Goal: Task Accomplishment & Management: Complete application form

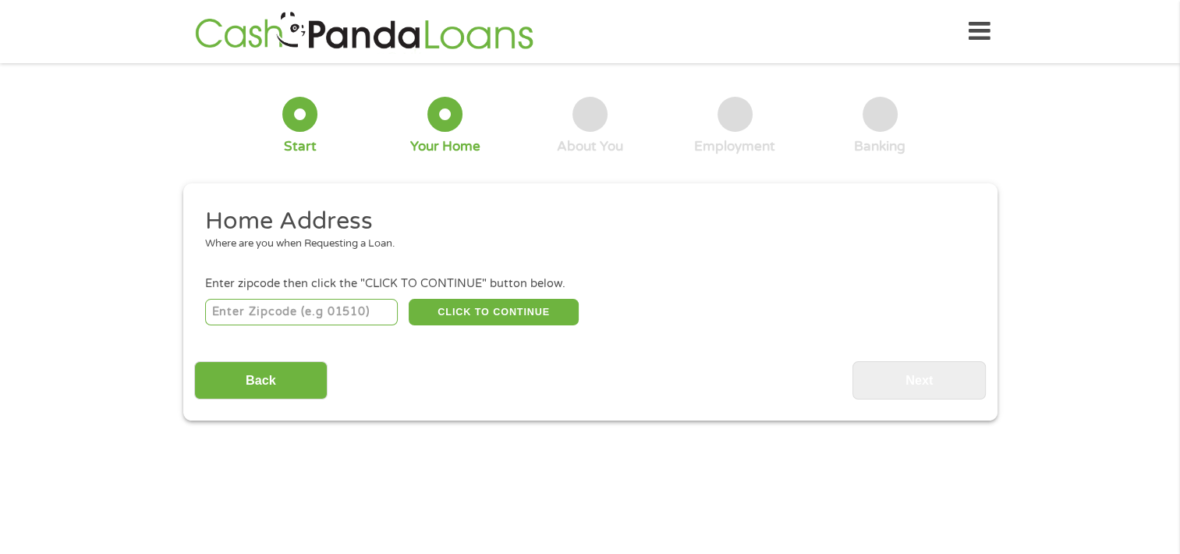
click at [299, 312] on input "number" at bounding box center [301, 312] width 193 height 27
type input "44483"
click at [483, 306] on button "CLICK TO CONTINUE" at bounding box center [494, 312] width 170 height 27
type input "44483"
type input "[PERSON_NAME]"
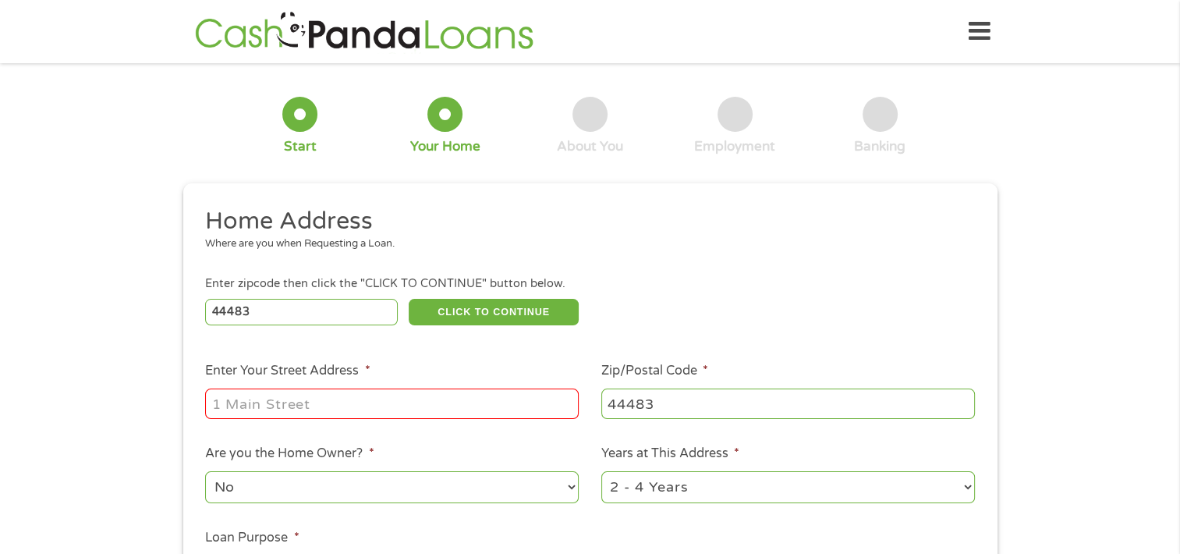
click at [313, 402] on input "Enter Your Street Address *" at bounding box center [391, 403] width 373 height 30
type input "[STREET_ADDRESS]"
click at [458, 488] on select "No Yes" at bounding box center [391, 487] width 373 height 32
select select "yes"
click at [205, 472] on select "No Yes" at bounding box center [391, 487] width 373 height 32
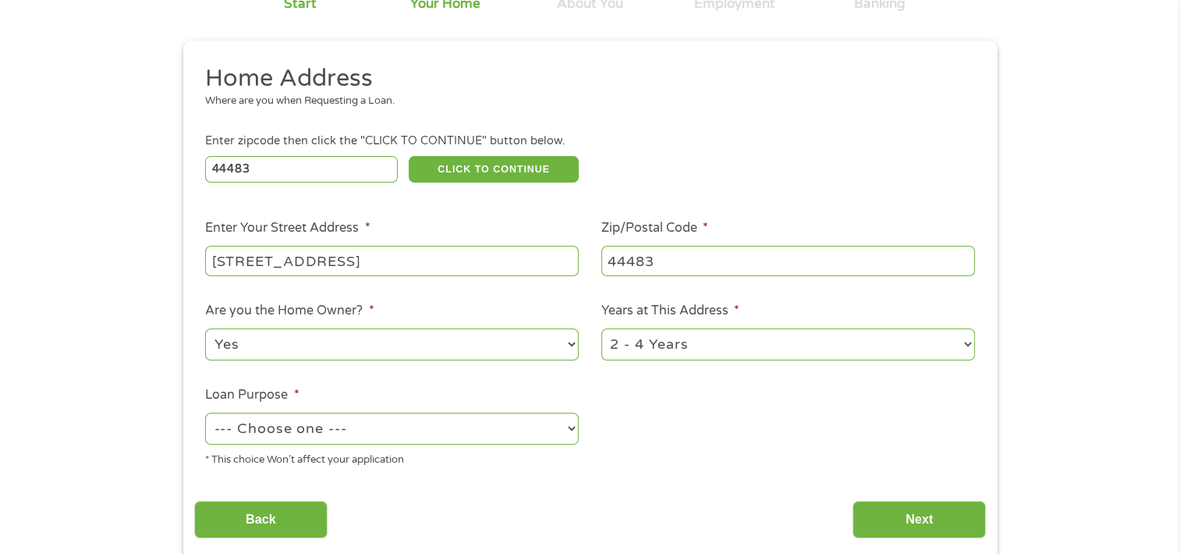
scroll to position [156, 0]
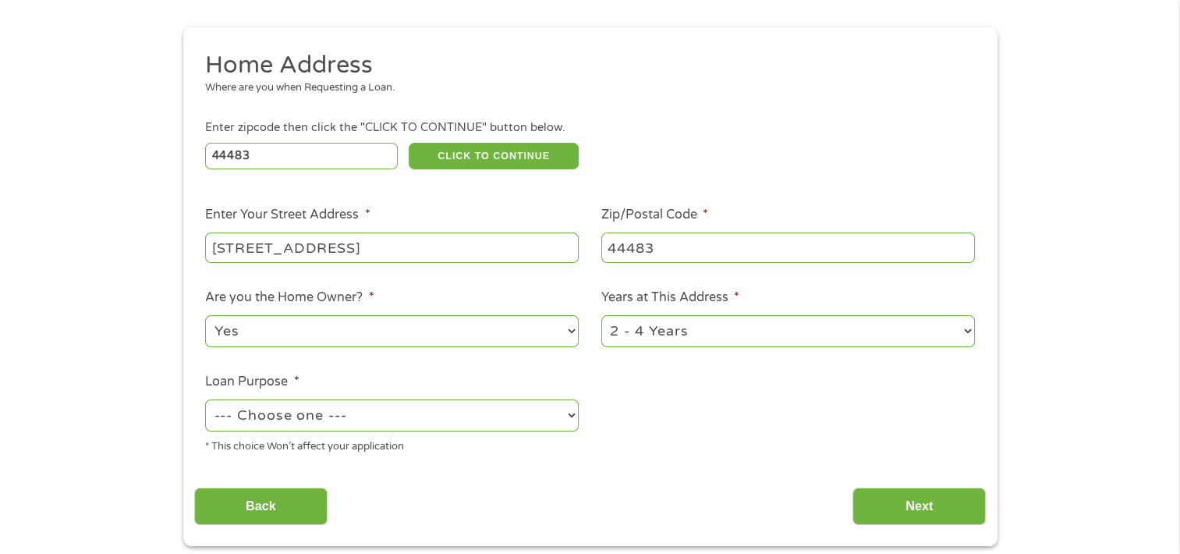
click at [354, 413] on select "--- Choose one --- Pay Bills Debt Consolidation Home Improvement Major Purchase…" at bounding box center [391, 415] width 373 height 32
select select "shorttermcash"
click at [205, 401] on select "--- Choose one --- Pay Bills Debt Consolidation Home Improvement Major Purchase…" at bounding box center [391, 415] width 373 height 32
click at [477, 420] on select "--- Choose one --- Pay Bills Debt Consolidation Home Improvement Major Purchase…" at bounding box center [391, 415] width 373 height 32
click at [205, 401] on select "--- Choose one --- Pay Bills Debt Consolidation Home Improvement Major Purchase…" at bounding box center [391, 415] width 373 height 32
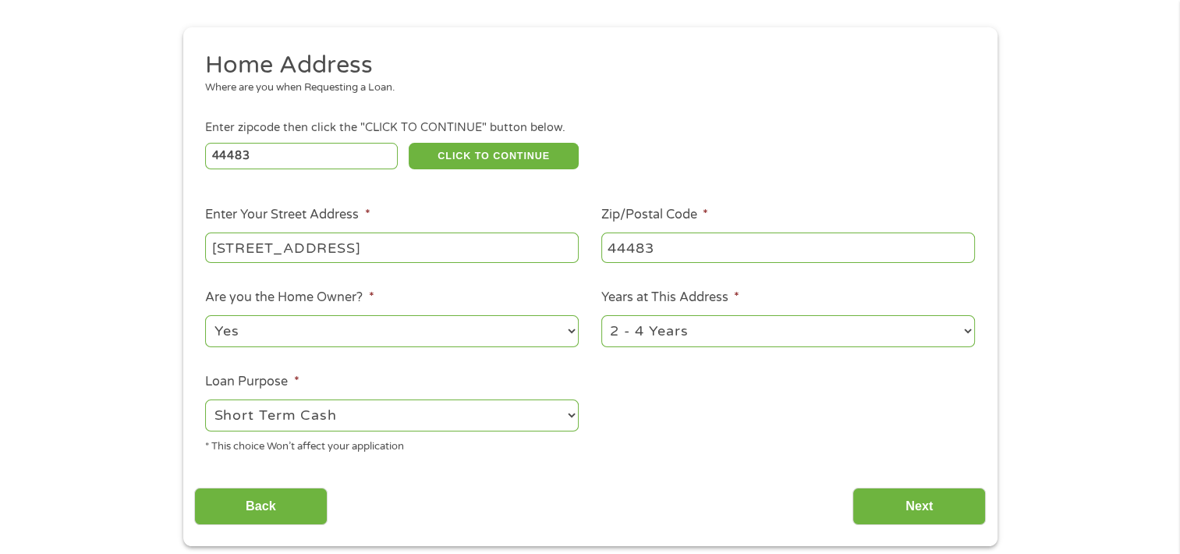
drag, startPoint x: 914, startPoint y: 507, endPoint x: 834, endPoint y: 492, distance: 80.9
click at [908, 504] on input "Next" at bounding box center [918, 506] width 133 height 38
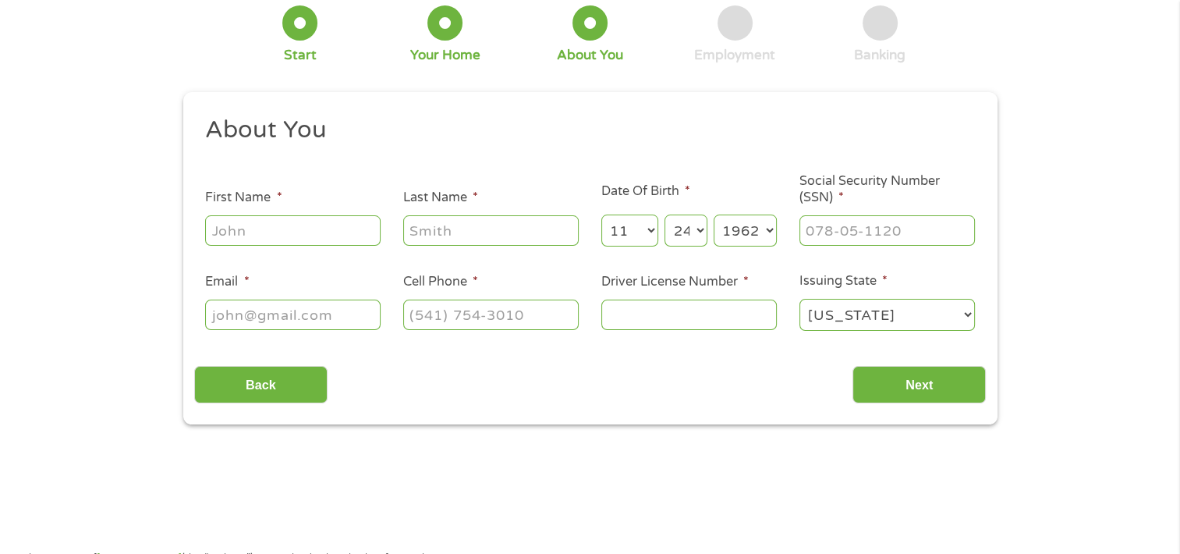
scroll to position [0, 0]
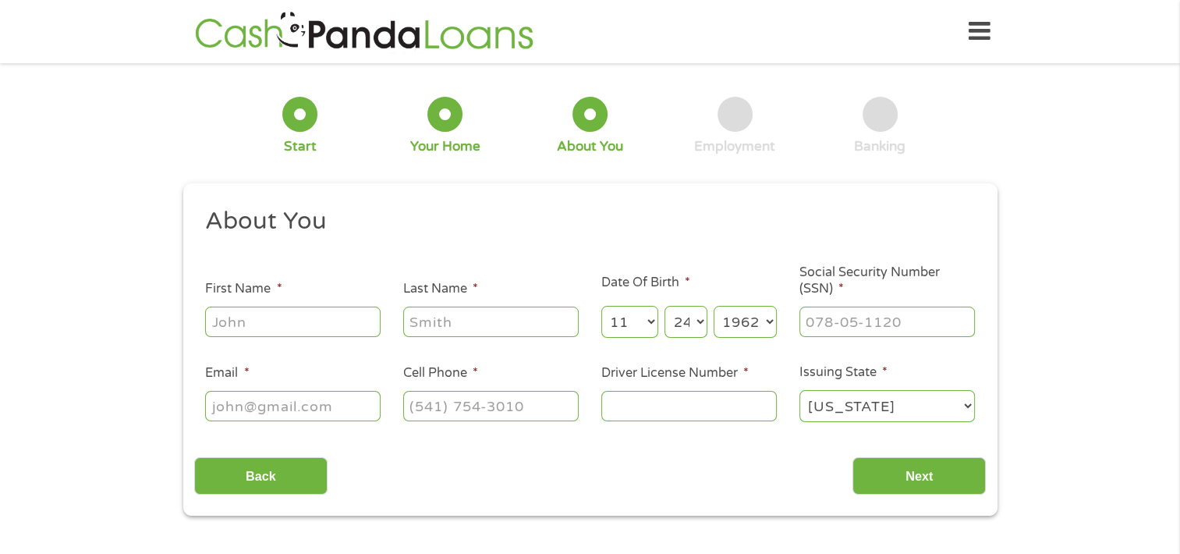
click at [345, 314] on input "First Name *" at bounding box center [292, 321] width 175 height 30
type input "[PERSON_NAME]"
type input "[EMAIL_ADDRESS][DOMAIN_NAME]"
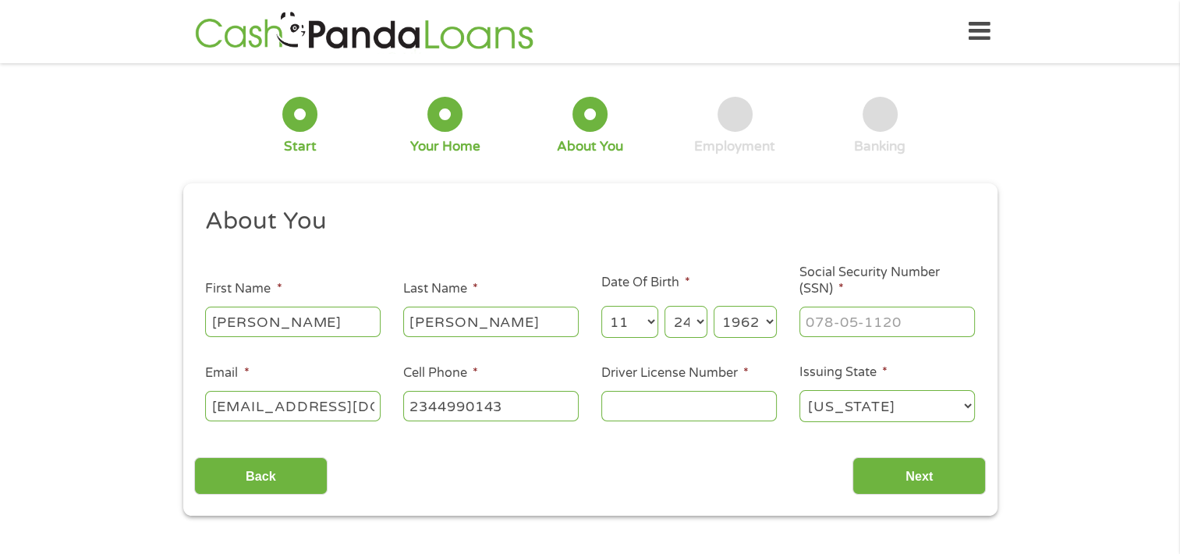
type input "[PHONE_NUMBER]"
click at [888, 313] on input "___-__-____" at bounding box center [886, 321] width 175 height 30
drag, startPoint x: 945, startPoint y: 331, endPoint x: 632, endPoint y: 337, distance: 313.5
click at [720, 353] on ul "About You This field is hidden when viewing the form Title * --- Choose one ---…" at bounding box center [589, 321] width 791 height 230
type input "284-60-5801"
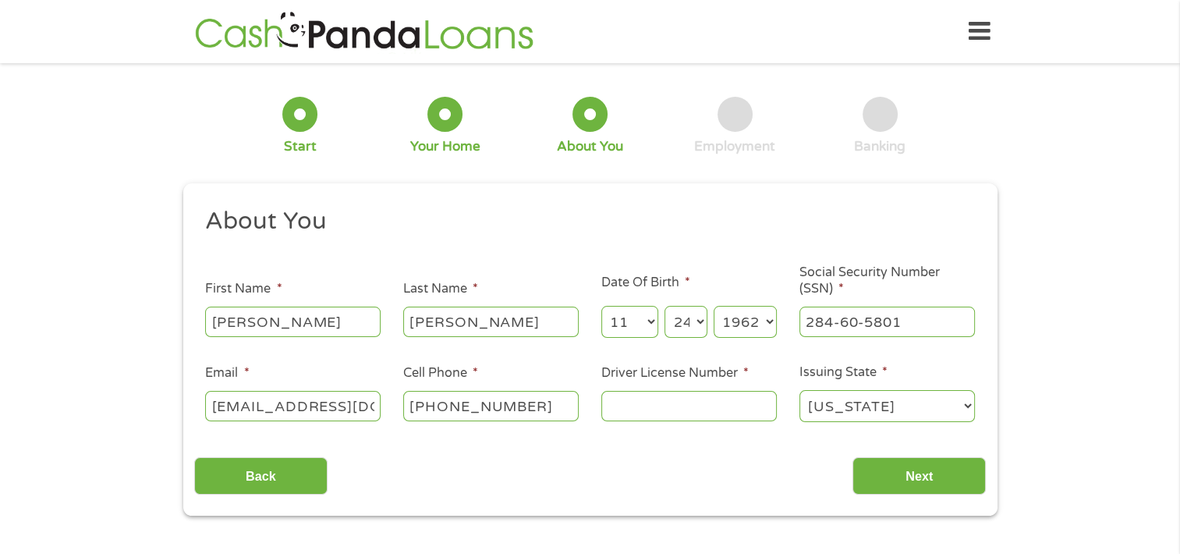
click at [683, 409] on input "Driver License Number *" at bounding box center [688, 406] width 175 height 30
click at [621, 405] on input "vu22438" at bounding box center [688, 406] width 175 height 30
type input "vu922438"
click at [917, 467] on input "Next" at bounding box center [918, 476] width 133 height 38
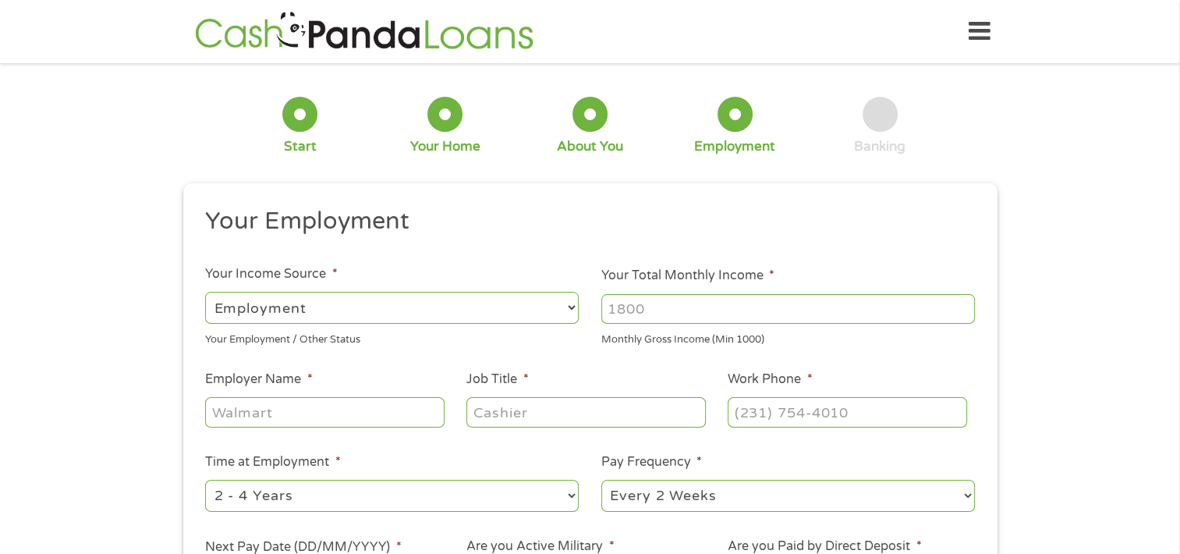
scroll to position [6, 6]
click at [392, 309] on select "--- Choose one --- Employment [DEMOGRAPHIC_DATA] Benefits" at bounding box center [391, 308] width 373 height 32
select select "benefits"
click at [205, 292] on select "--- Choose one --- Employment [DEMOGRAPHIC_DATA] Benefits" at bounding box center [391, 308] width 373 height 32
type input "Other"
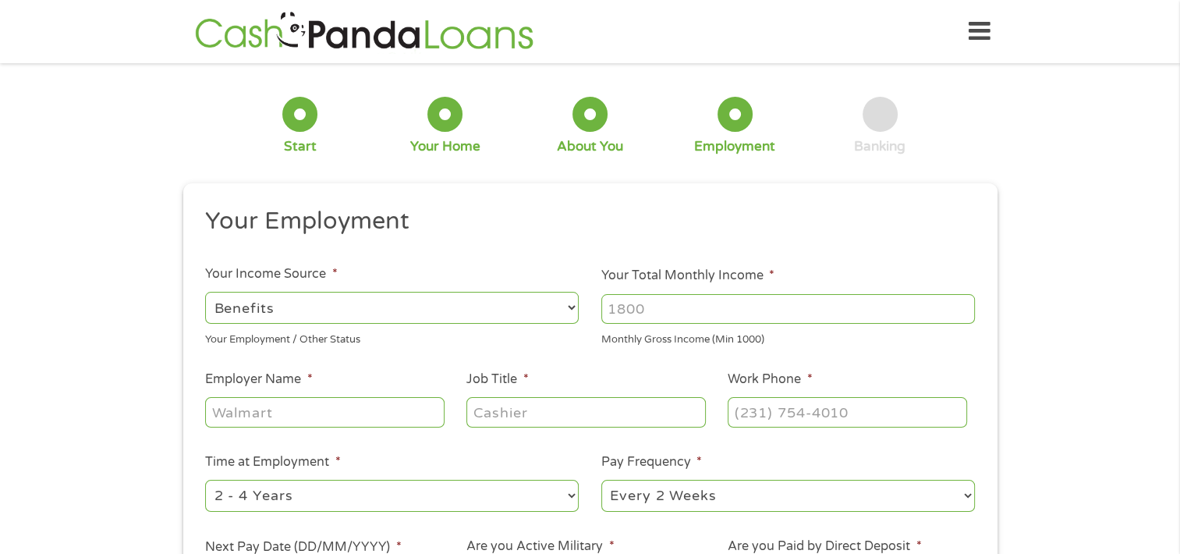
type input "[PHONE_NUMBER]"
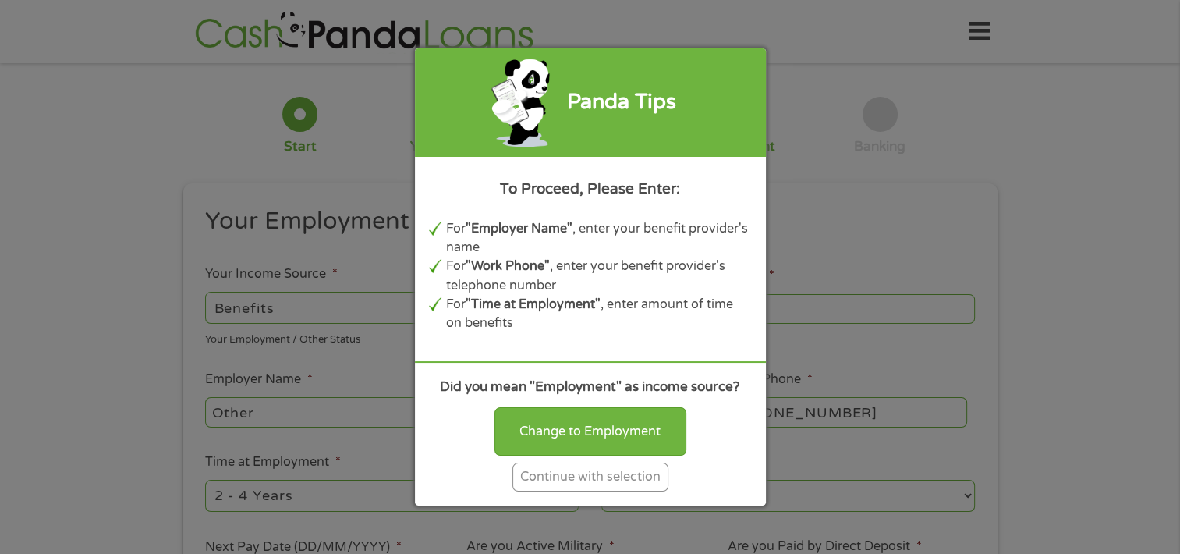
click at [251, 132] on div "Panda Tips To Proceed, Please Enter: For "Employer Name" , enter your benefit p…" at bounding box center [590, 277] width 1180 height 554
click at [601, 481] on div "Continue with selection" at bounding box center [590, 476] width 156 height 29
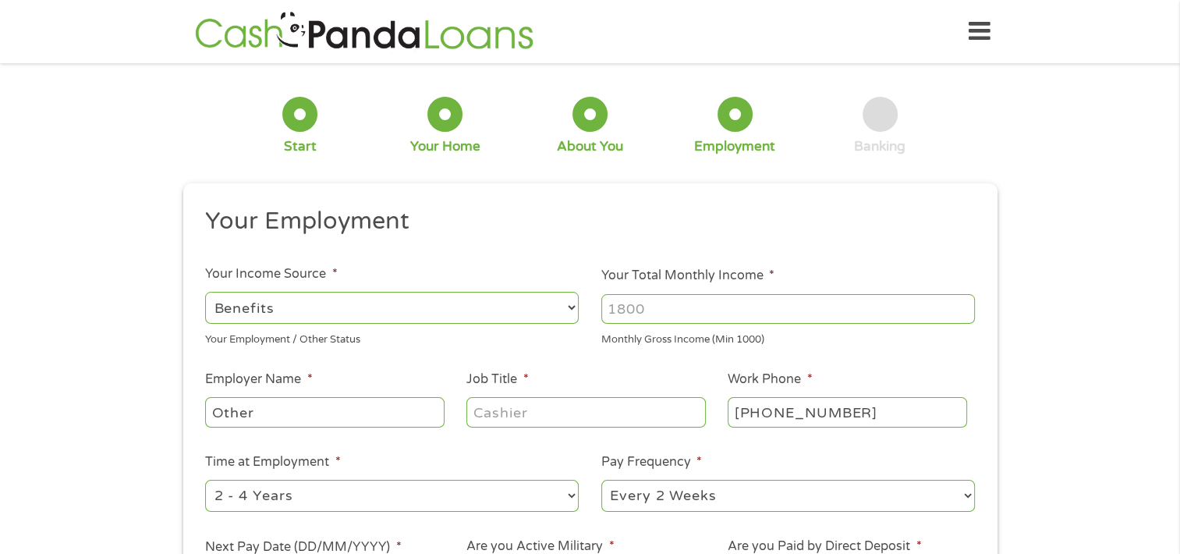
click at [373, 299] on select "--- Choose one --- Employment [DEMOGRAPHIC_DATA] Benefits" at bounding box center [391, 308] width 373 height 32
click at [349, 406] on input "Other" at bounding box center [324, 412] width 239 height 30
click at [350, 407] on input "Other" at bounding box center [324, 412] width 239 height 30
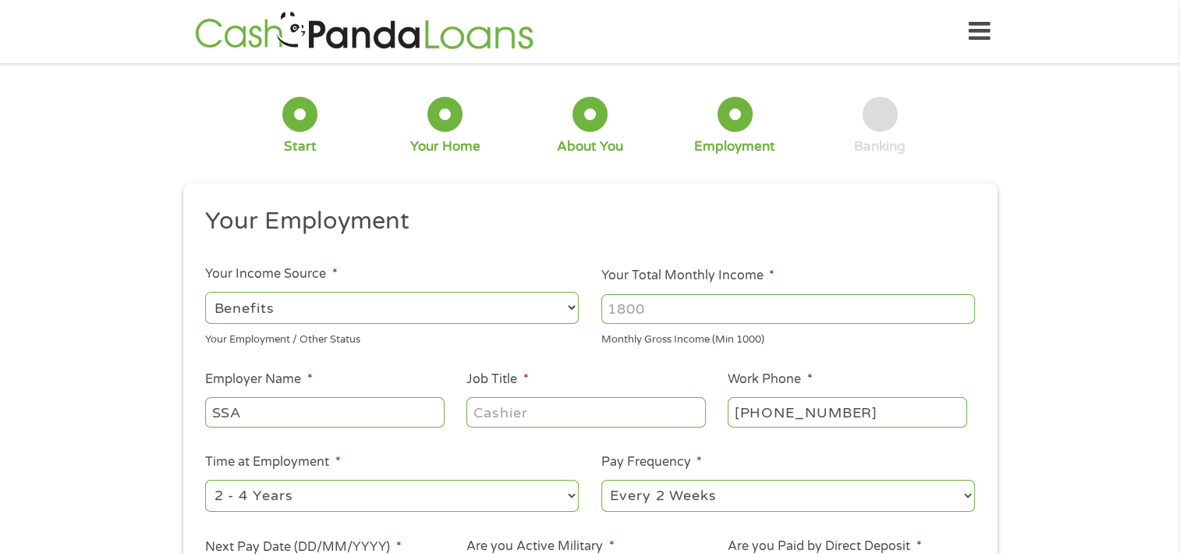
type input "SSA"
click at [625, 410] on input "Job Title *" at bounding box center [585, 412] width 239 height 30
type input "Retired"
click at [780, 407] on input "[PHONE_NUMBER]" at bounding box center [846, 412] width 239 height 30
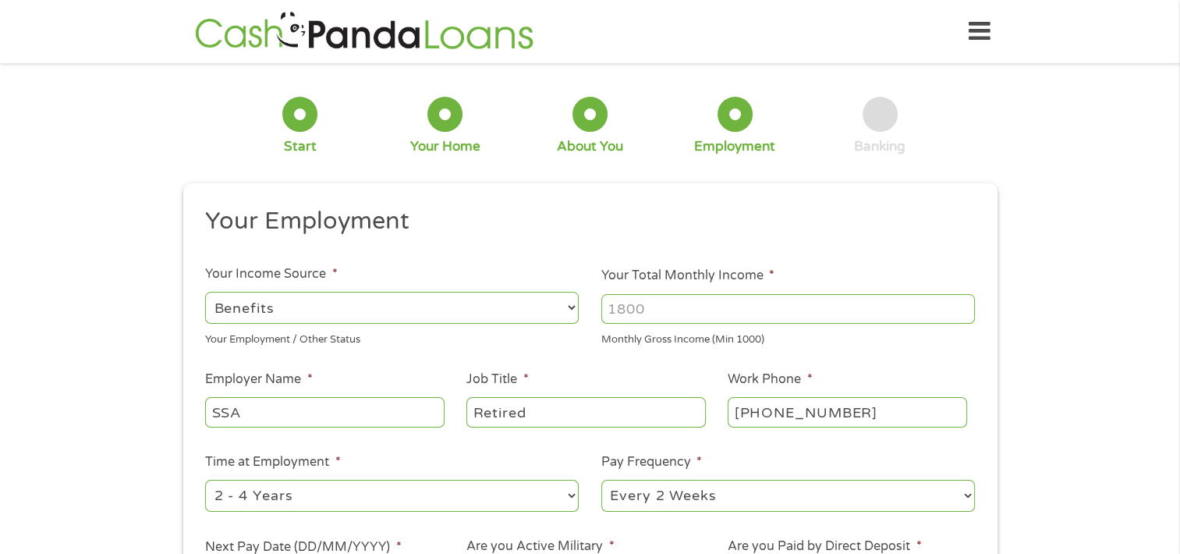
click at [780, 407] on input "[PHONE_NUMBER]" at bounding box center [846, 412] width 239 height 30
type input "[PHONE_NUMBER]"
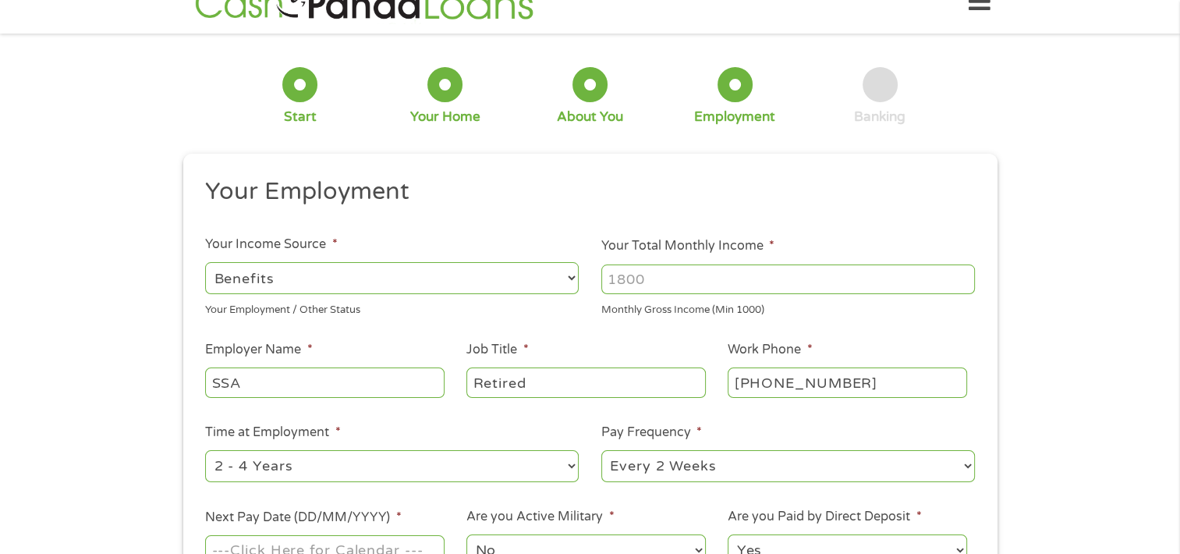
scroll to position [78, 0]
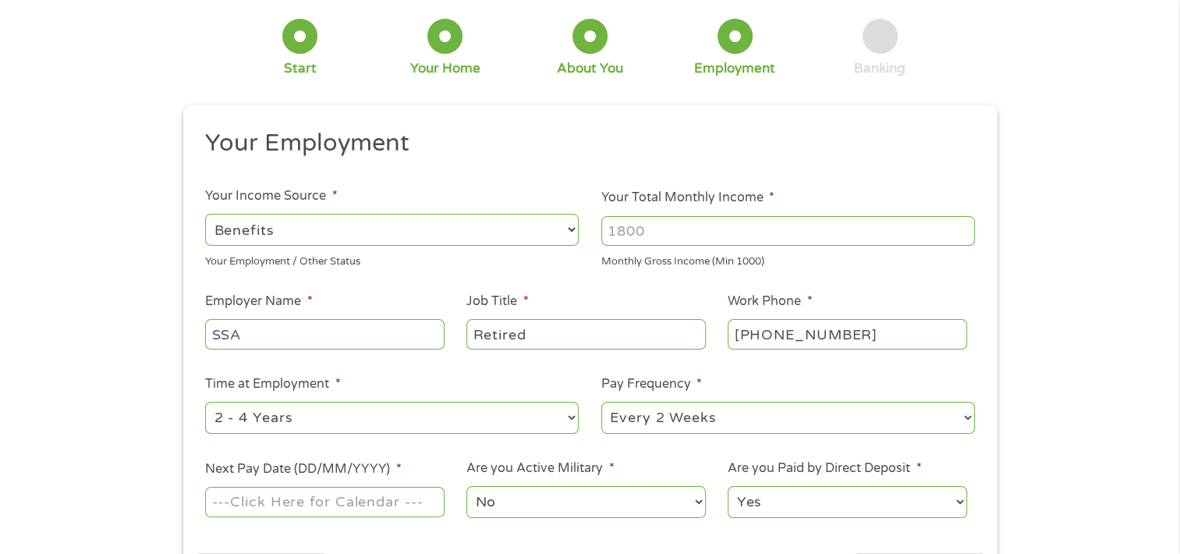
click at [424, 419] on select "--- Choose one --- 1 Year or less 1 - 2 Years 2 - 4 Years Over 4 Years" at bounding box center [391, 418] width 373 height 32
select select "12months"
click at [205, 402] on select "--- Choose one --- 1 Year or less 1 - 2 Years 2 - 4 Years Over 4 Years" at bounding box center [391, 418] width 373 height 32
click at [699, 423] on select "--- Choose one --- Every 2 Weeks Every Week Monthly Semi-Monthly" at bounding box center [787, 418] width 373 height 32
select select "monthly"
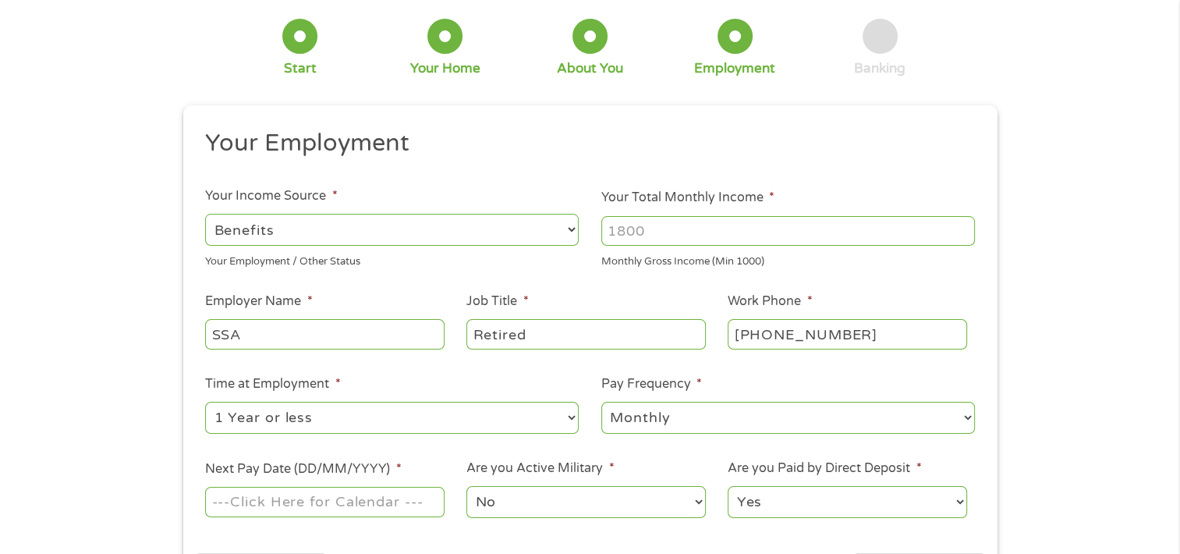
click at [601, 402] on select "--- Choose one --- Every 2 Weeks Every Week Monthly Semi-Monthly" at bounding box center [787, 418] width 373 height 32
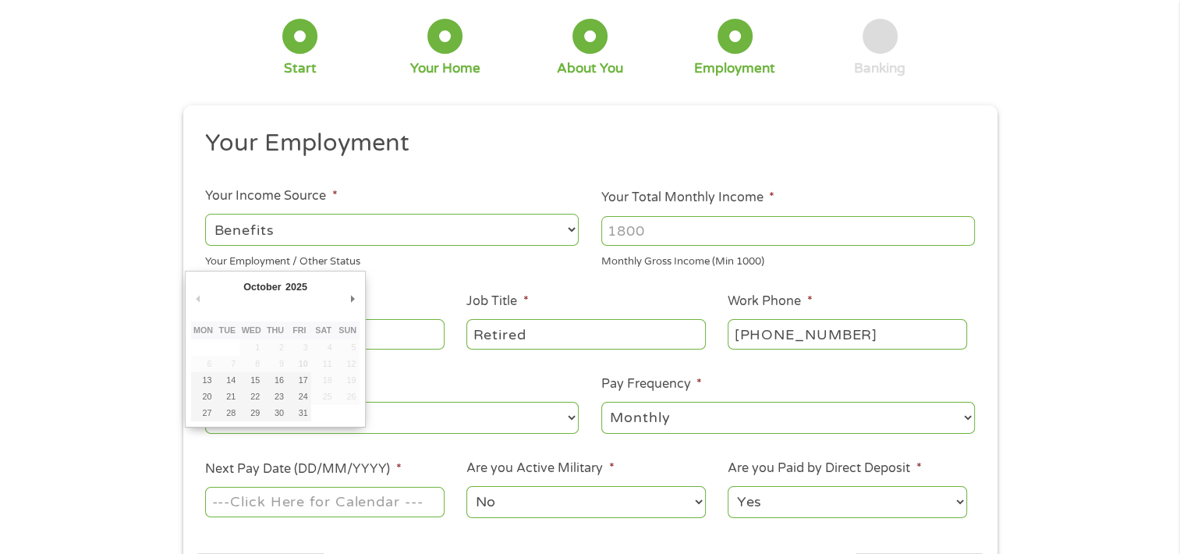
click at [258, 501] on input "Next Pay Date (DD/MM/YYYY) *" at bounding box center [324, 502] width 239 height 30
type input "[DATE]"
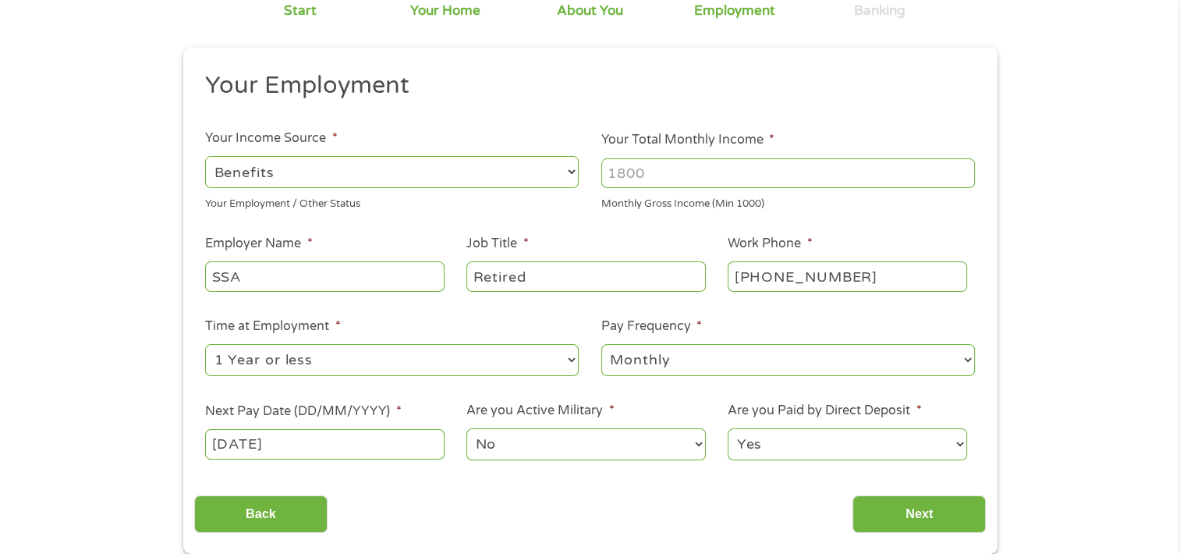
scroll to position [234, 0]
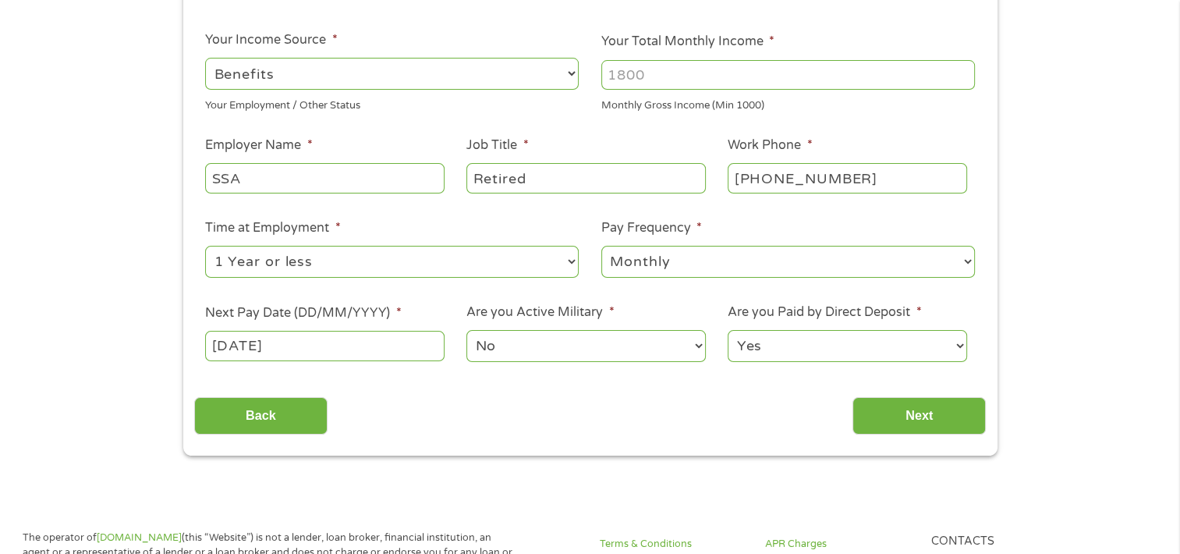
click at [923, 438] on div "This field is hidden when viewing the form gclid EAIaIQobChMI88WowJSakAMV_oEiBR…" at bounding box center [590, 202] width 814 height 506
click at [909, 410] on input "Next" at bounding box center [918, 416] width 133 height 38
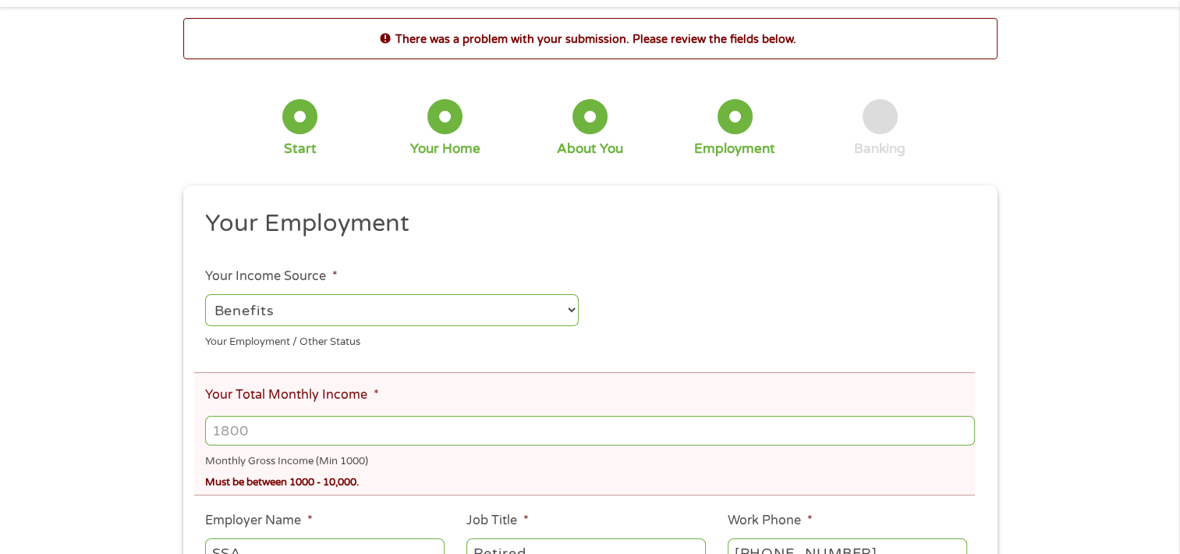
scroll to position [156, 0]
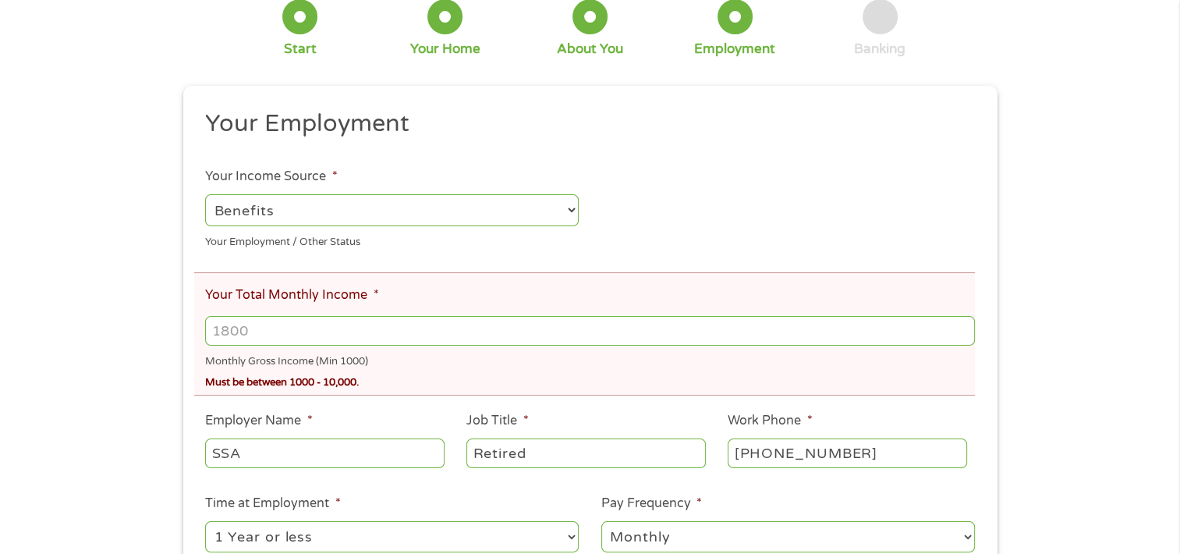
click at [337, 292] on label "Your Total Monthly Income *" at bounding box center [291, 295] width 173 height 16
click at [337, 316] on input "Your Total Monthly Income *" at bounding box center [589, 331] width 769 height 30
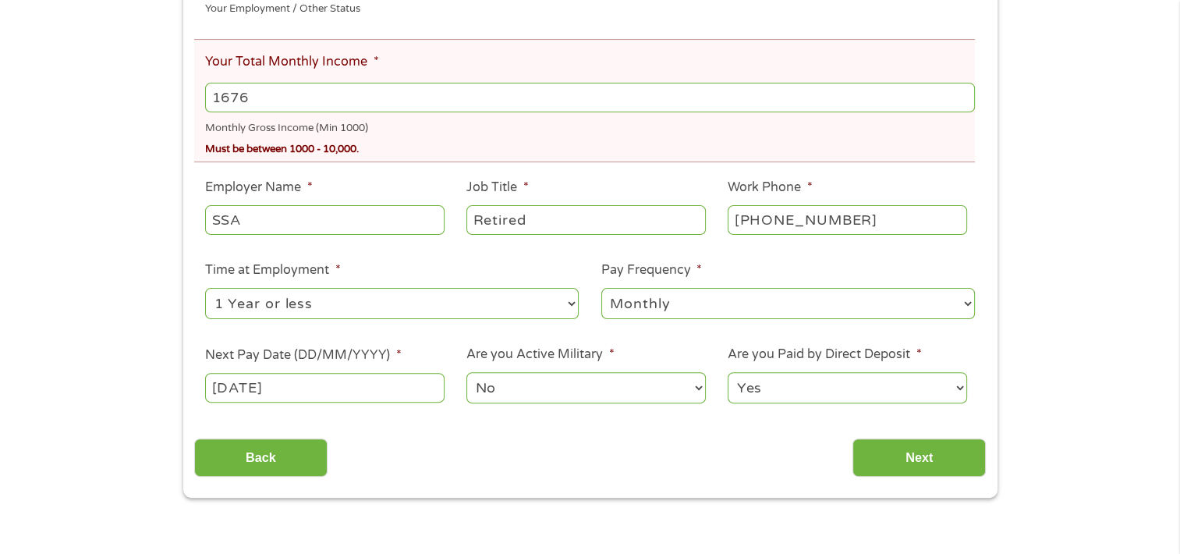
scroll to position [390, 0]
type input "1676"
click at [917, 452] on input "Next" at bounding box center [918, 456] width 133 height 38
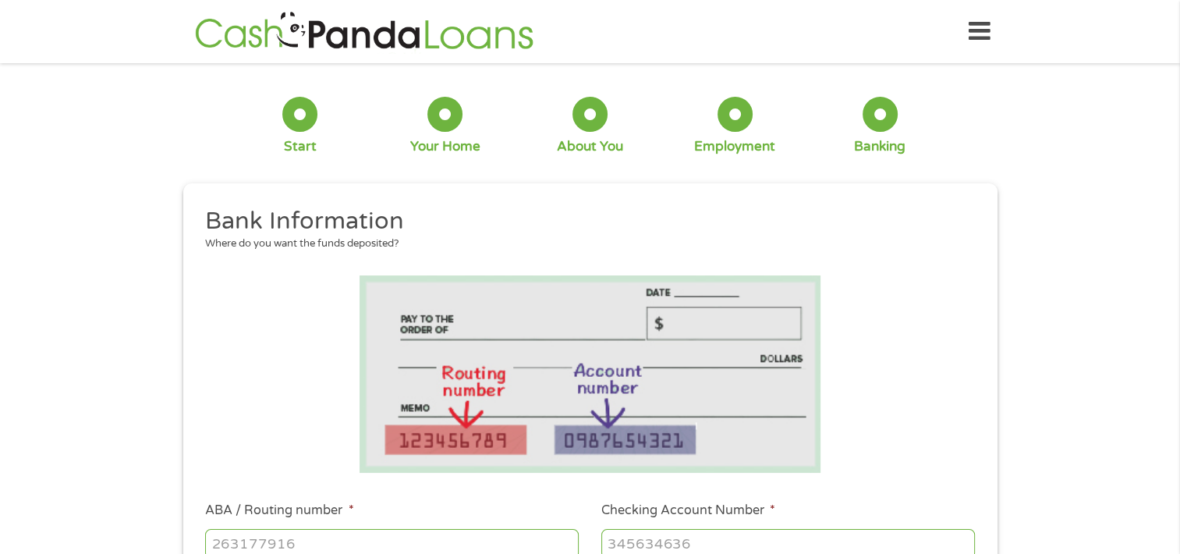
scroll to position [78, 0]
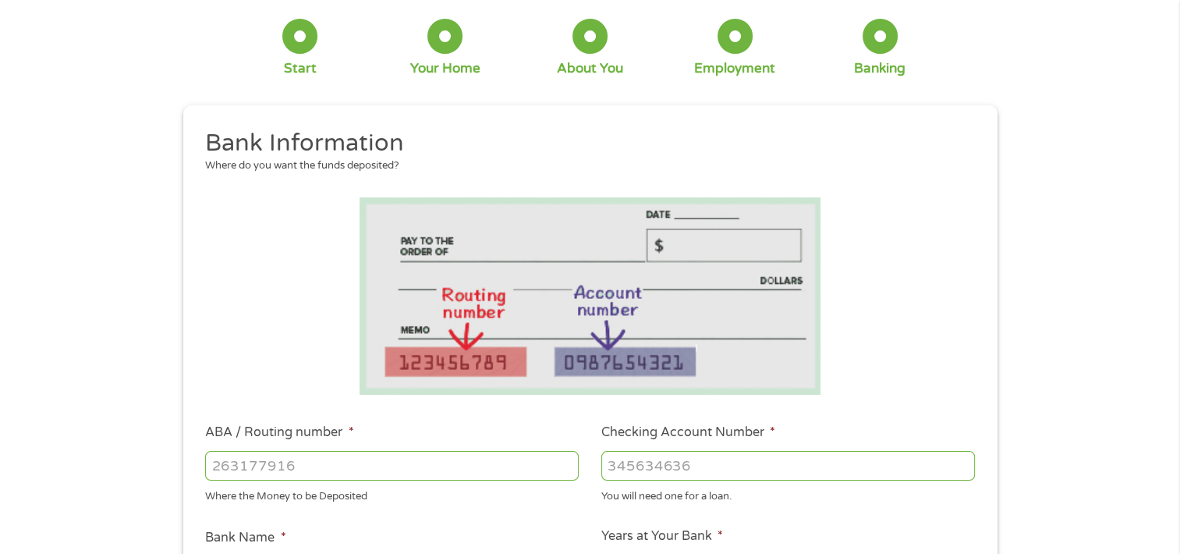
click at [339, 469] on input "ABA / Routing number *" at bounding box center [391, 466] width 373 height 30
type input "031176110"
type input "CAPITAL ONE NA"
type input "031176110"
click at [672, 464] on input "Checking Account Number *" at bounding box center [787, 466] width 373 height 30
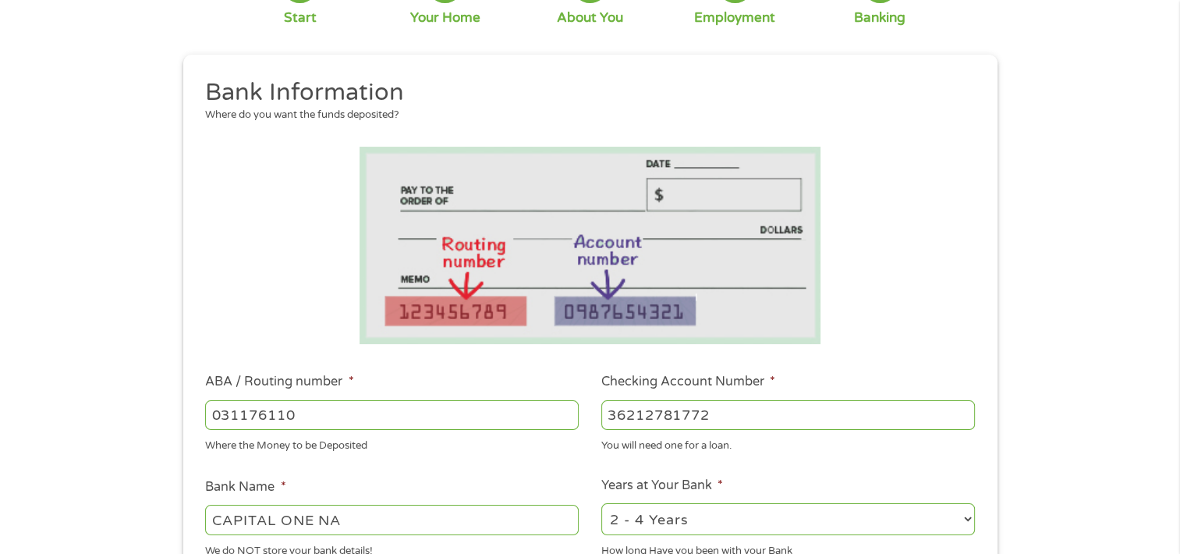
scroll to position [234, 0]
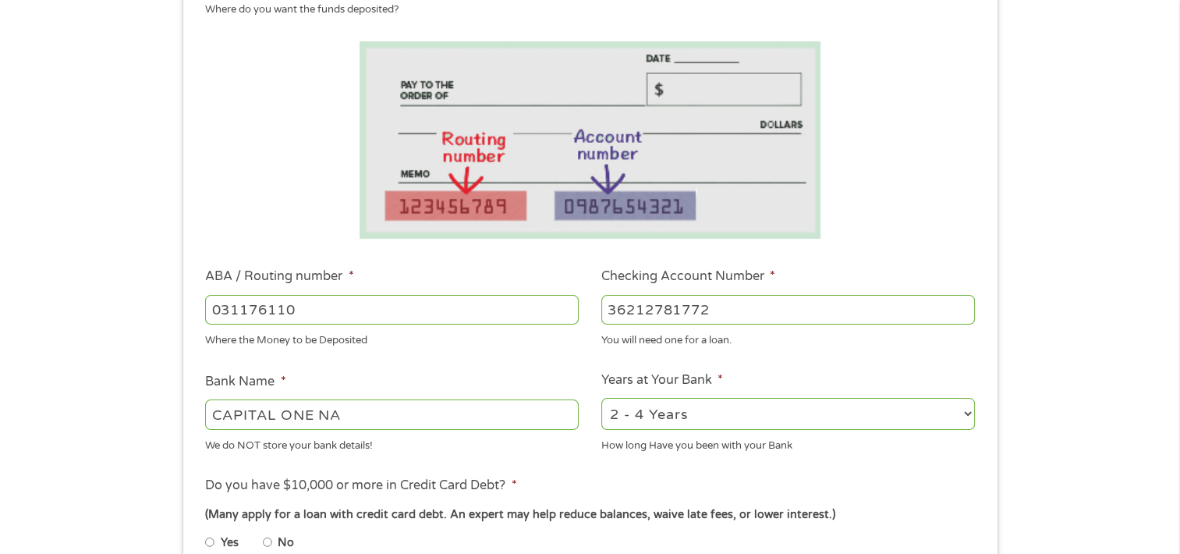
type input "36212781772"
click at [964, 412] on select "2 - 4 Years 6 - 12 Months 1 - 2 Years Over 4 Years" at bounding box center [787, 414] width 373 height 32
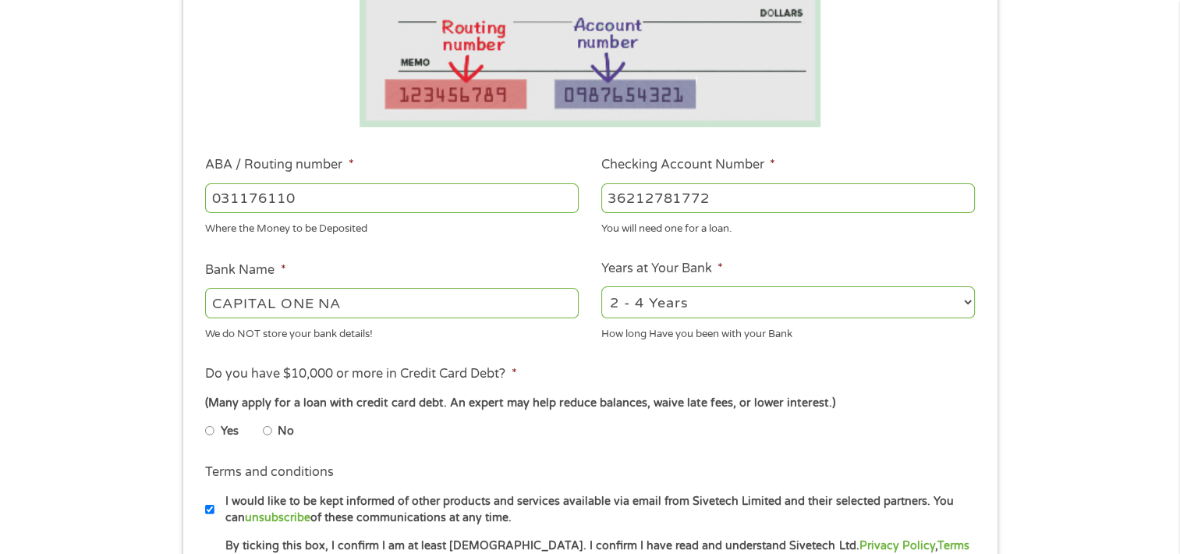
scroll to position [390, 0]
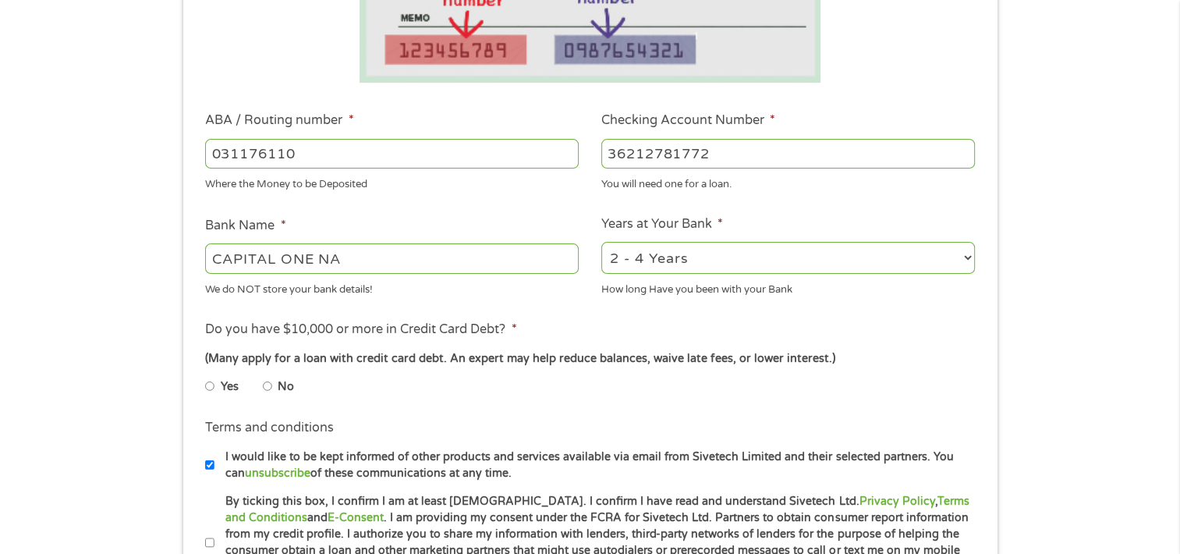
click at [267, 391] on input "No" at bounding box center [267, 385] width 9 height 25
radio input "true"
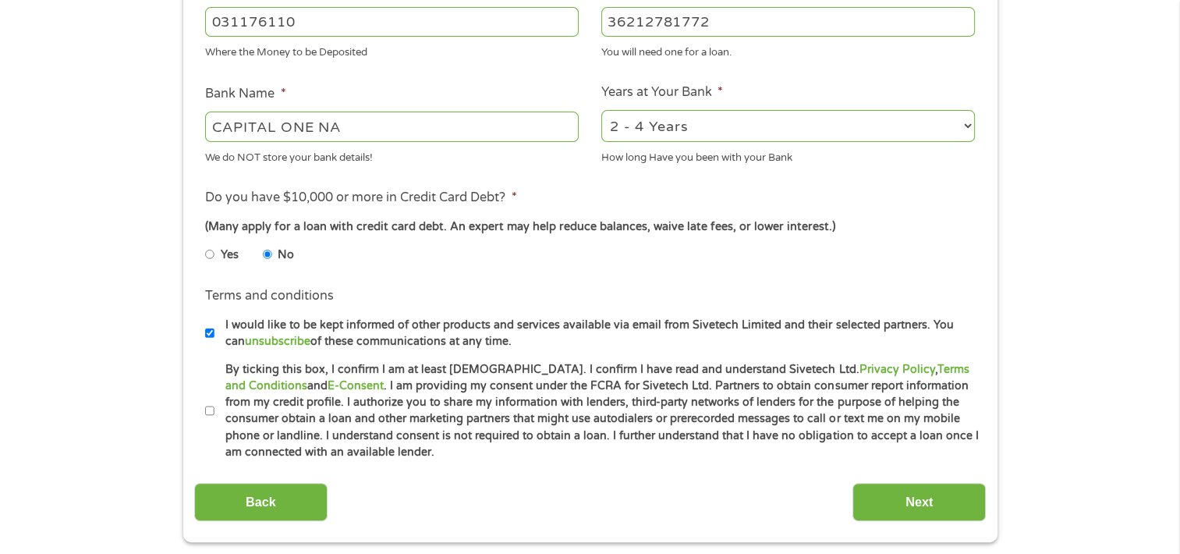
scroll to position [546, 0]
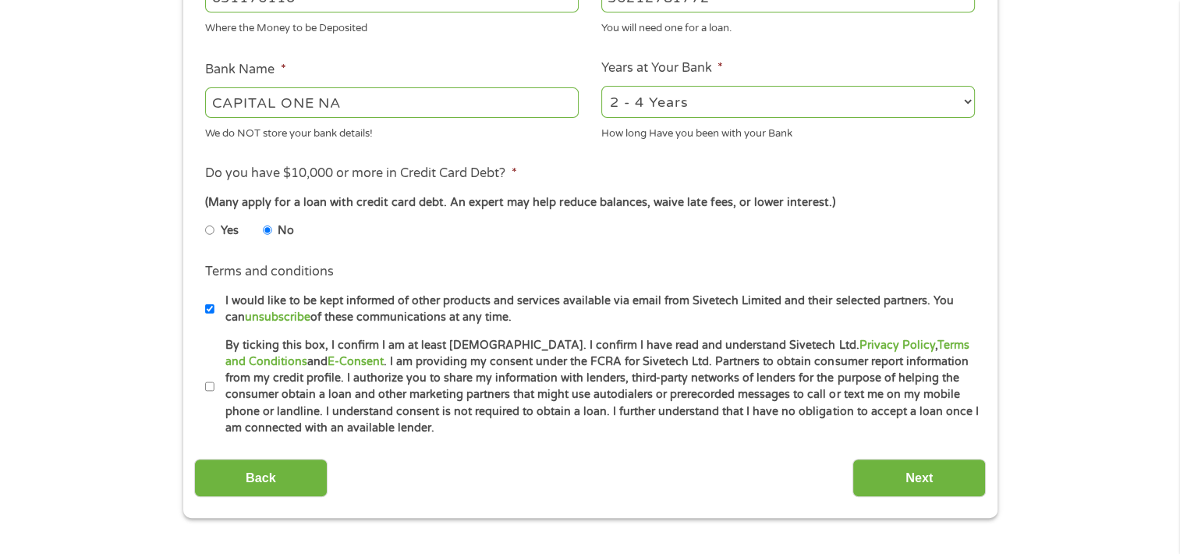
click at [209, 389] on input "By ticking this box, I confirm I am at least [DEMOGRAPHIC_DATA]. I confirm I ha…" at bounding box center [209, 386] width 9 height 25
checkbox input "true"
drag, startPoint x: 901, startPoint y: 476, endPoint x: 864, endPoint y: 501, distance: 44.5
click at [901, 476] on input "Next" at bounding box center [918, 477] width 133 height 38
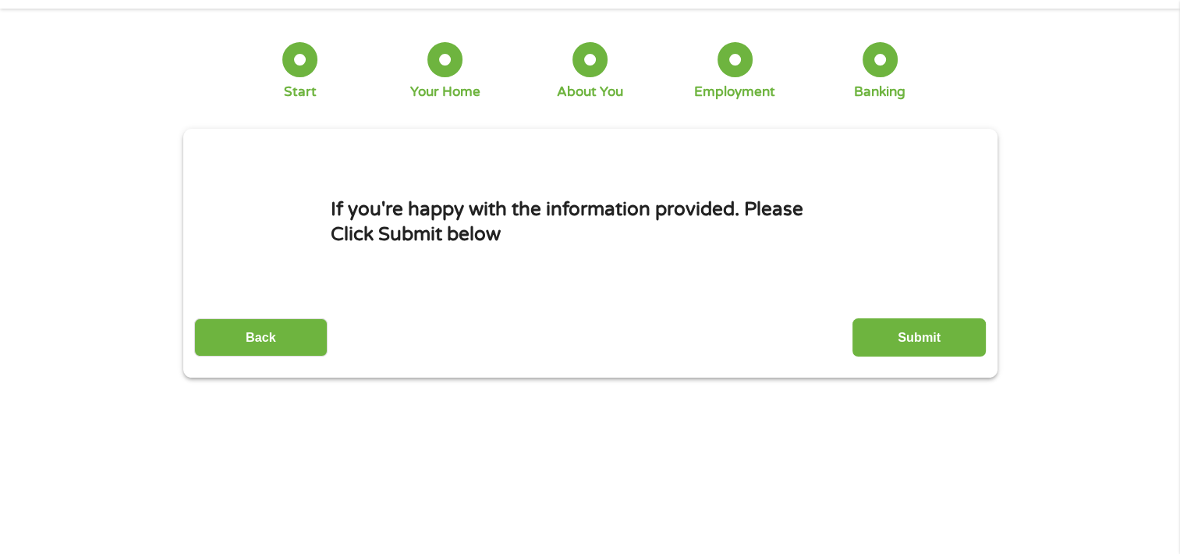
scroll to position [0, 0]
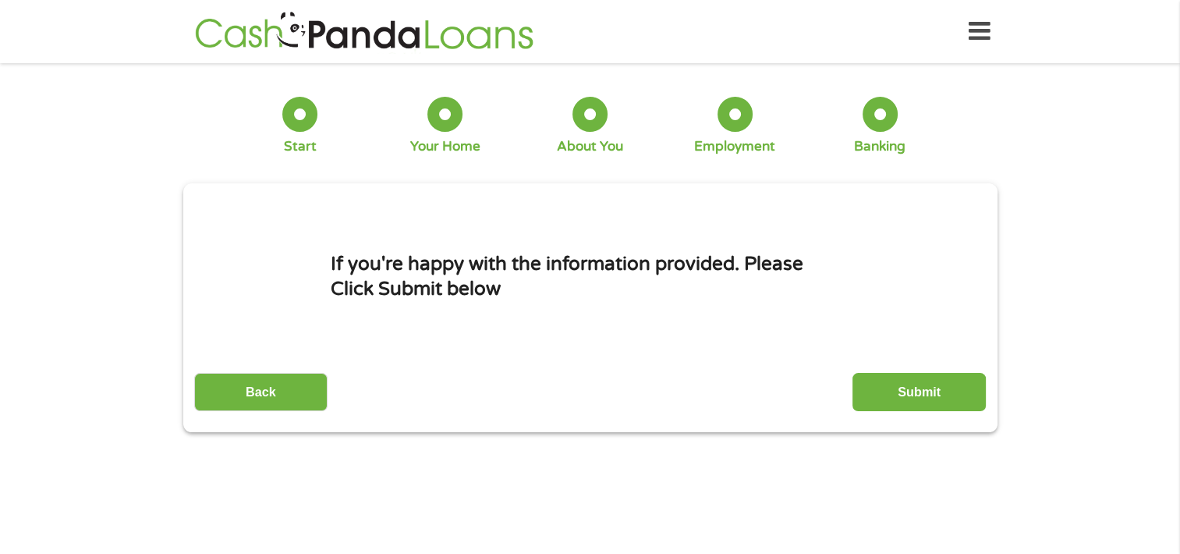
drag, startPoint x: 959, startPoint y: 381, endPoint x: 949, endPoint y: 383, distance: 10.3
click at [951, 383] on input "Submit" at bounding box center [918, 392] width 133 height 38
